Goal: Find specific page/section: Find specific page/section

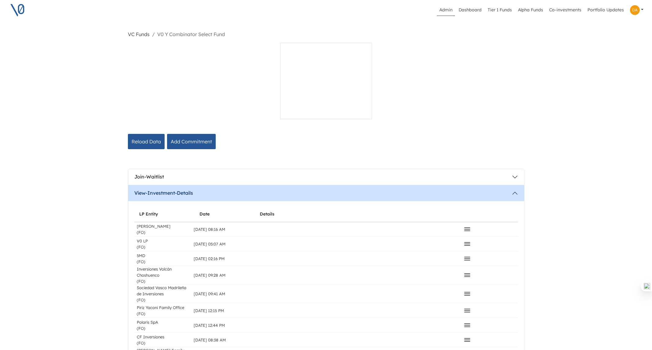
scroll to position [537, 0]
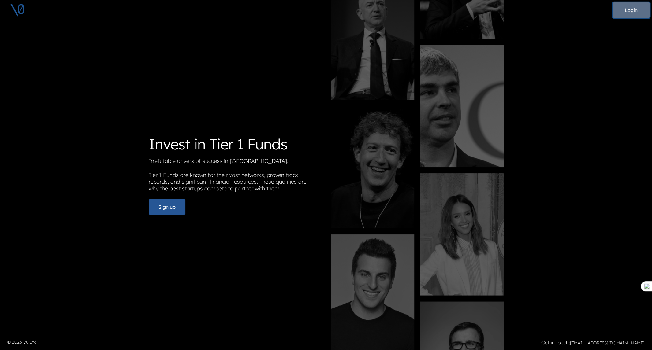
click at [629, 8] on button "Login" at bounding box center [631, 9] width 37 height 15
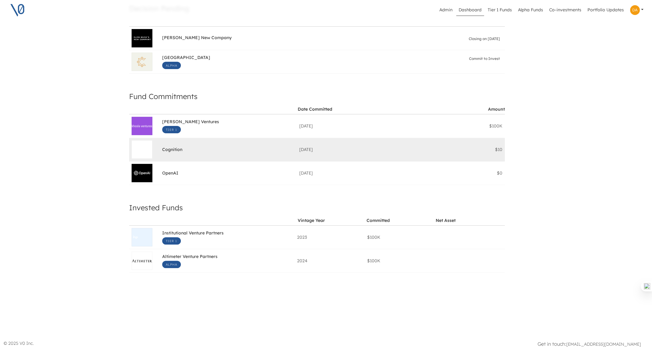
scroll to position [0, 4]
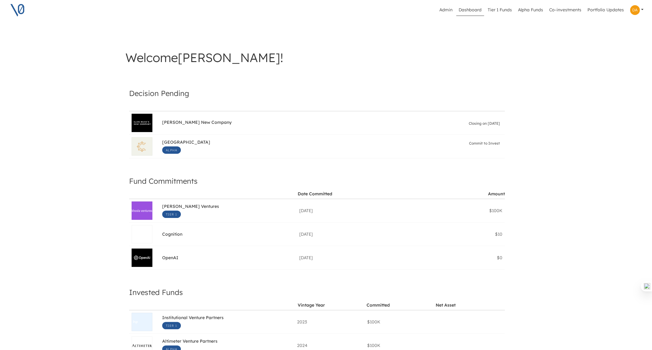
click at [473, 12] on link "Dashboard" at bounding box center [470, 10] width 28 height 12
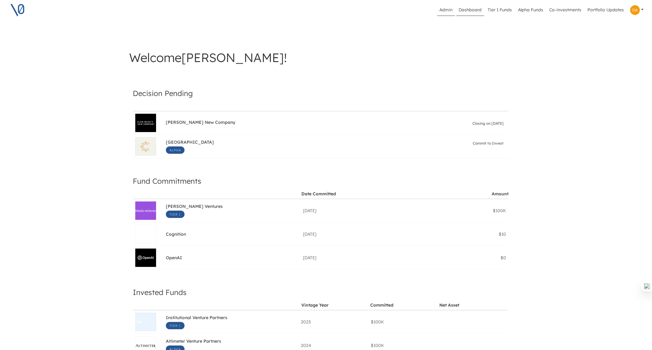
click at [445, 11] on link "Admin" at bounding box center [446, 10] width 18 height 12
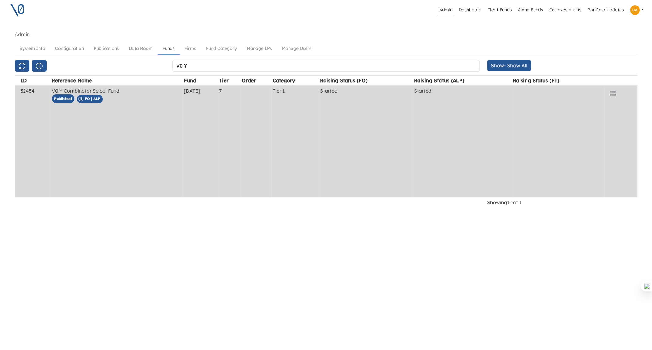
click at [218, 132] on td "2025-09-28" at bounding box center [200, 142] width 35 height 112
click at [615, 92] on icon "button" at bounding box center [612, 93] width 7 height 7
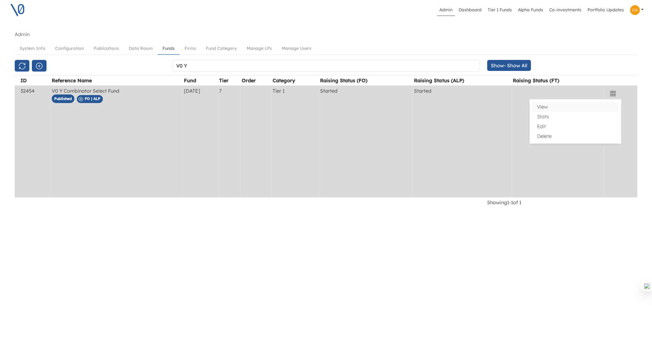
click at [554, 107] on button "View" at bounding box center [575, 107] width 86 height 10
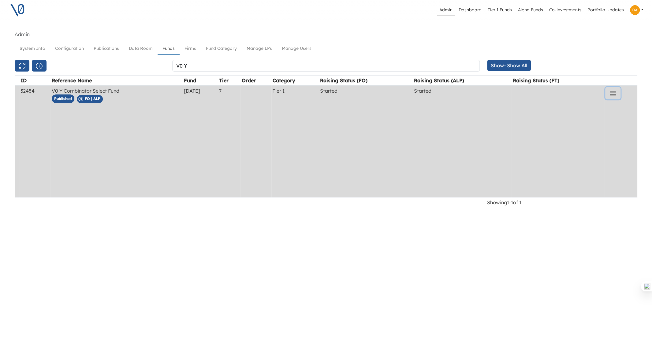
click at [615, 94] on icon "button" at bounding box center [612, 93] width 7 height 7
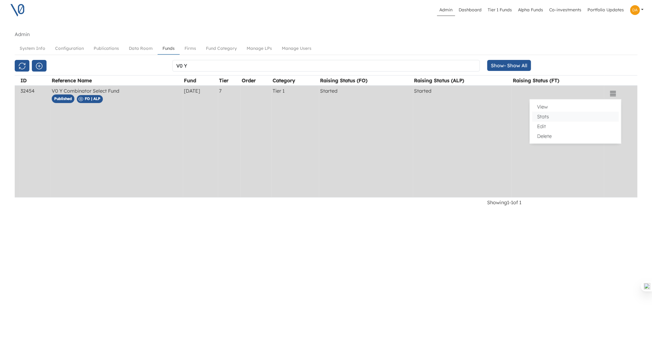
click at [544, 117] on button "Stats" at bounding box center [575, 117] width 86 height 10
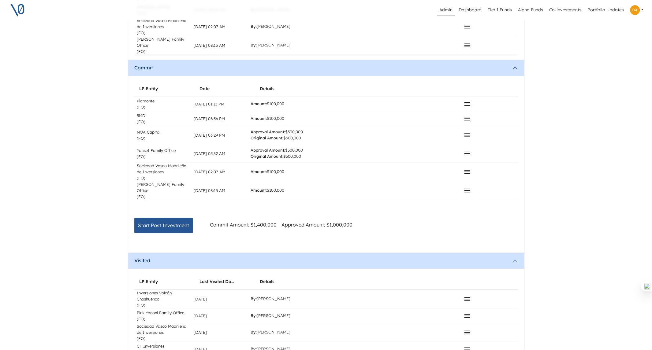
scroll to position [536, 0]
